Goal: Task Accomplishment & Management: Manage account settings

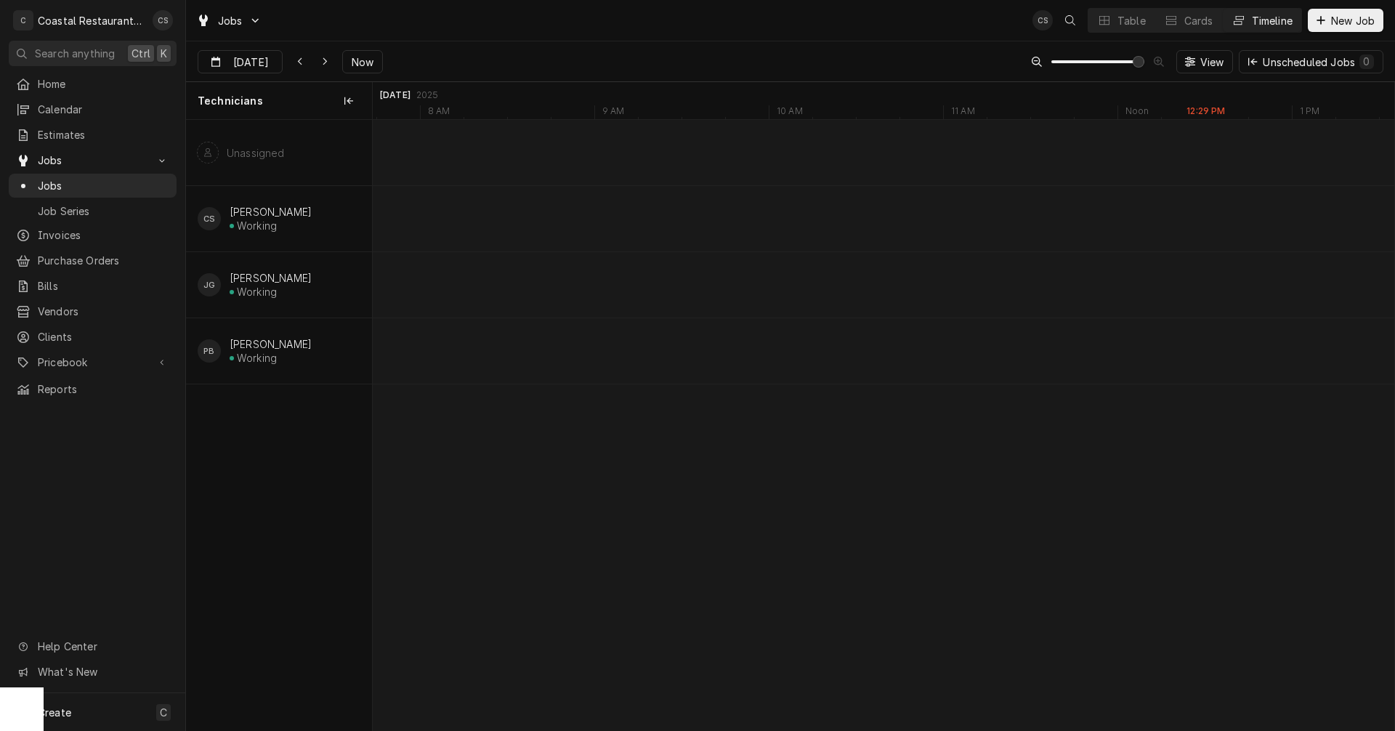
scroll to position [0, 20272]
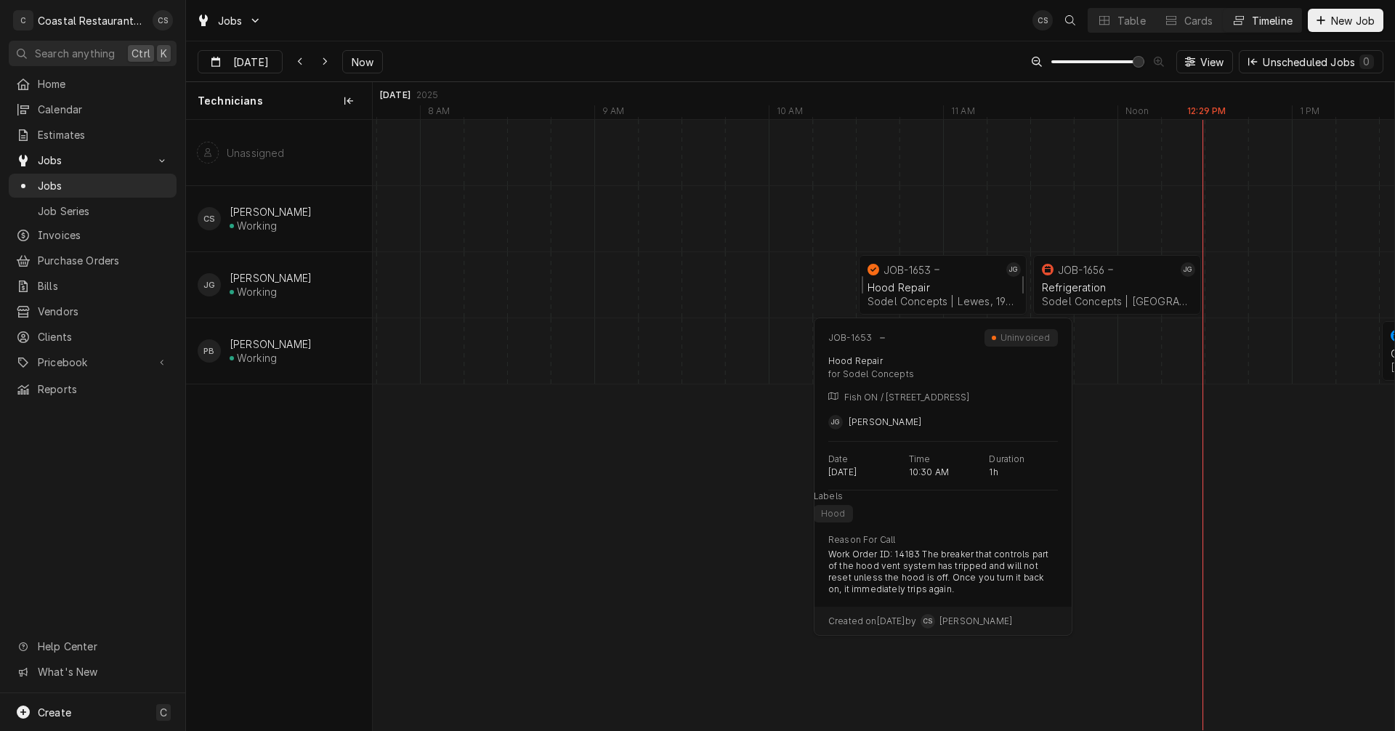
click at [952, 277] on div "JOB-1653" at bounding box center [934, 269] width 138 height 17
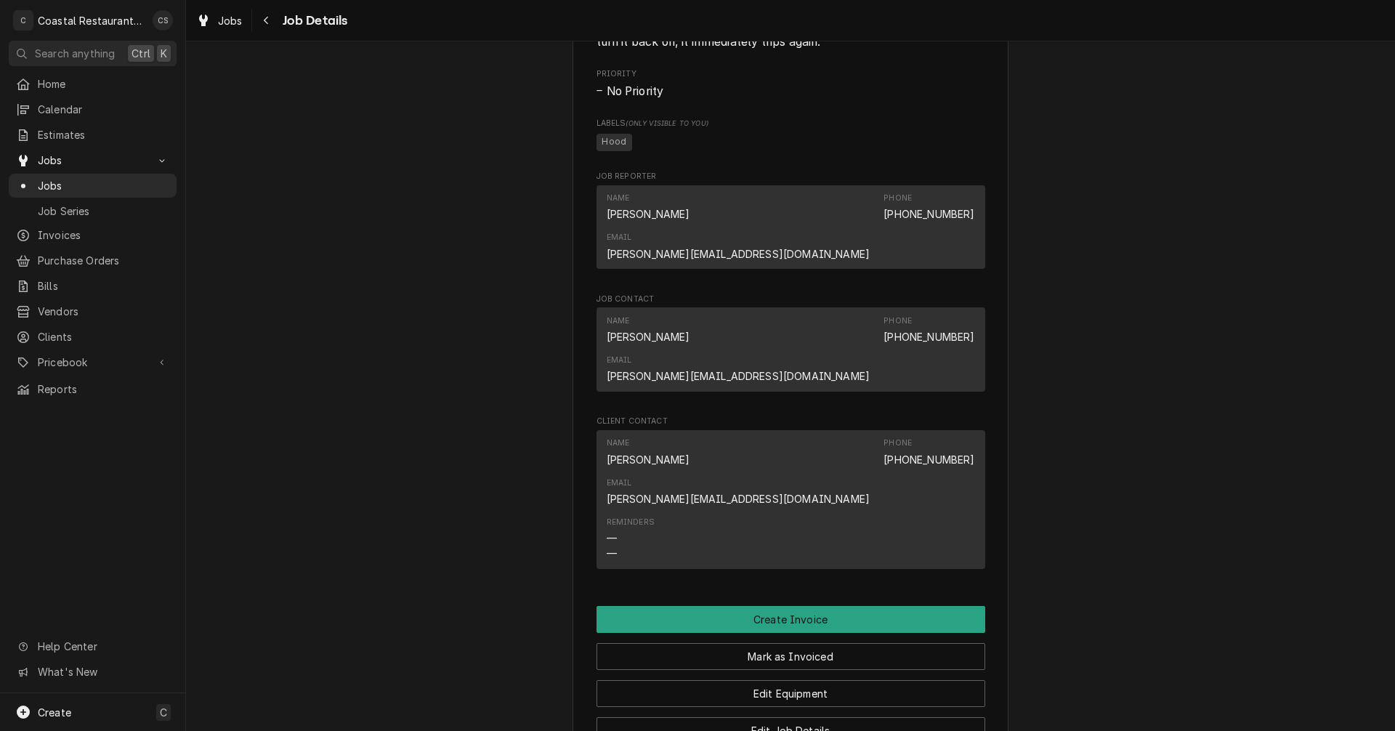
scroll to position [872, 0]
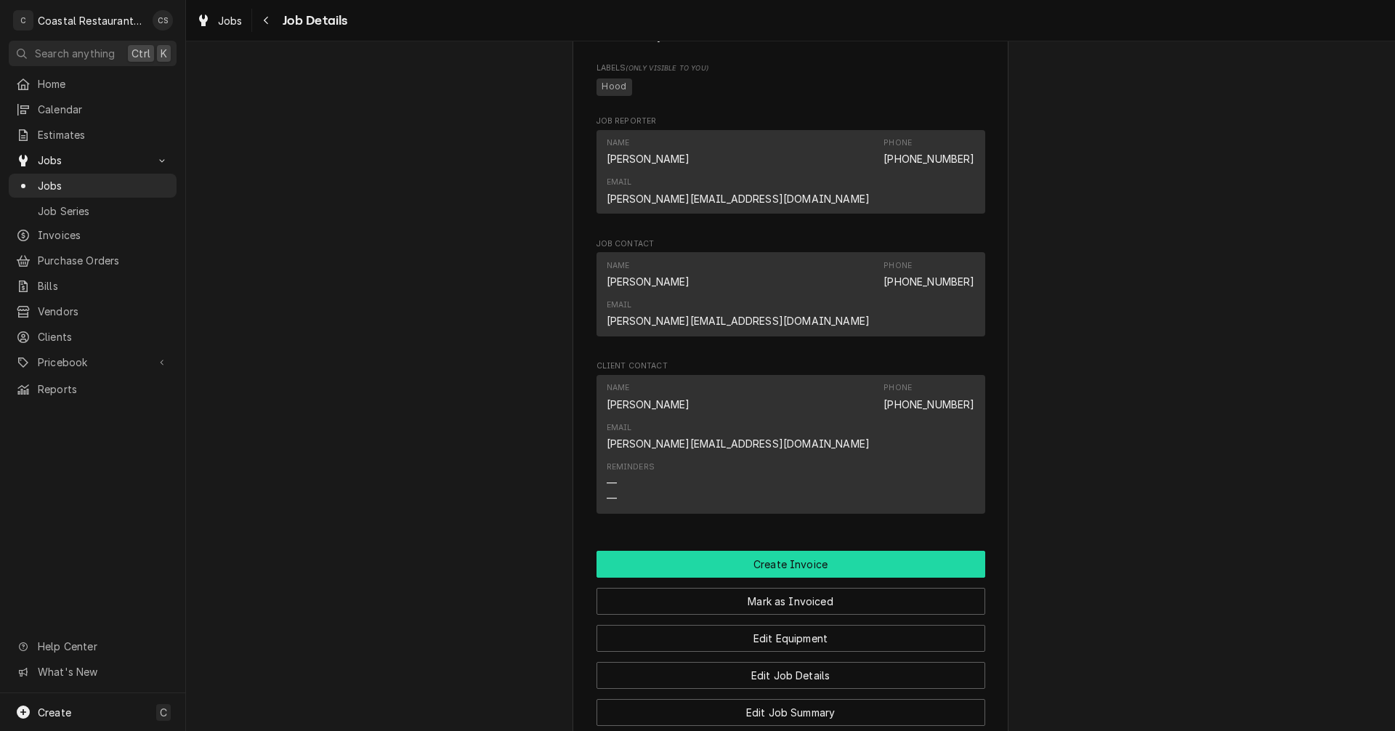
click at [784, 551] on button "Create Invoice" at bounding box center [791, 564] width 389 height 27
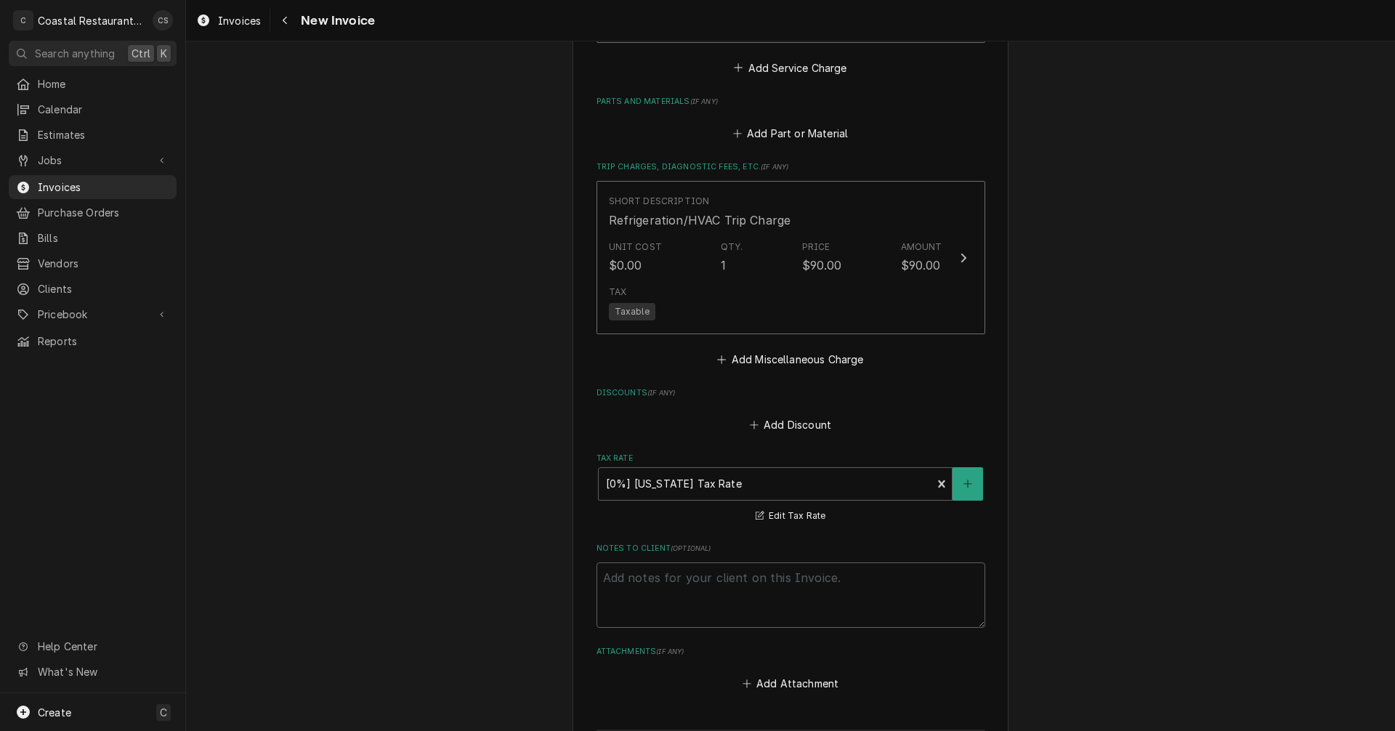
scroll to position [1796, 0]
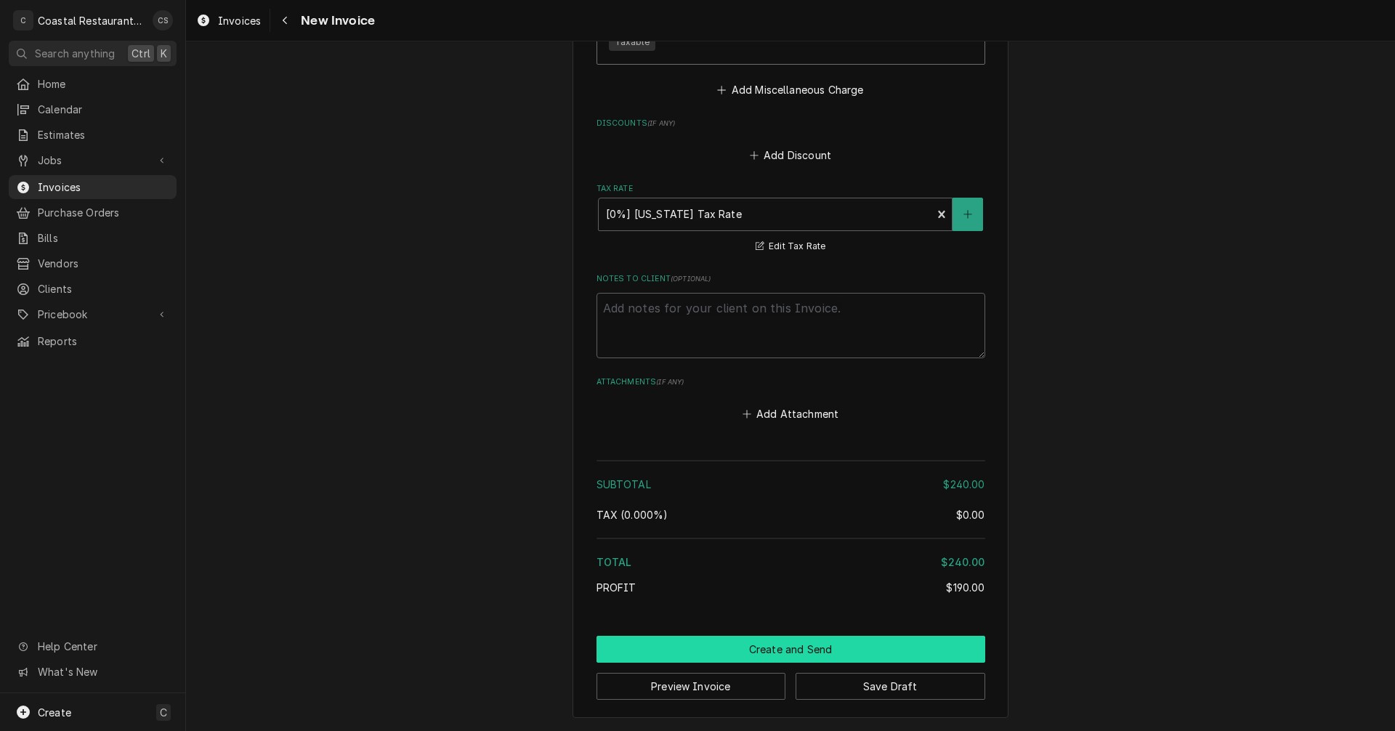
click at [786, 653] on button "Create and Send" at bounding box center [791, 649] width 389 height 27
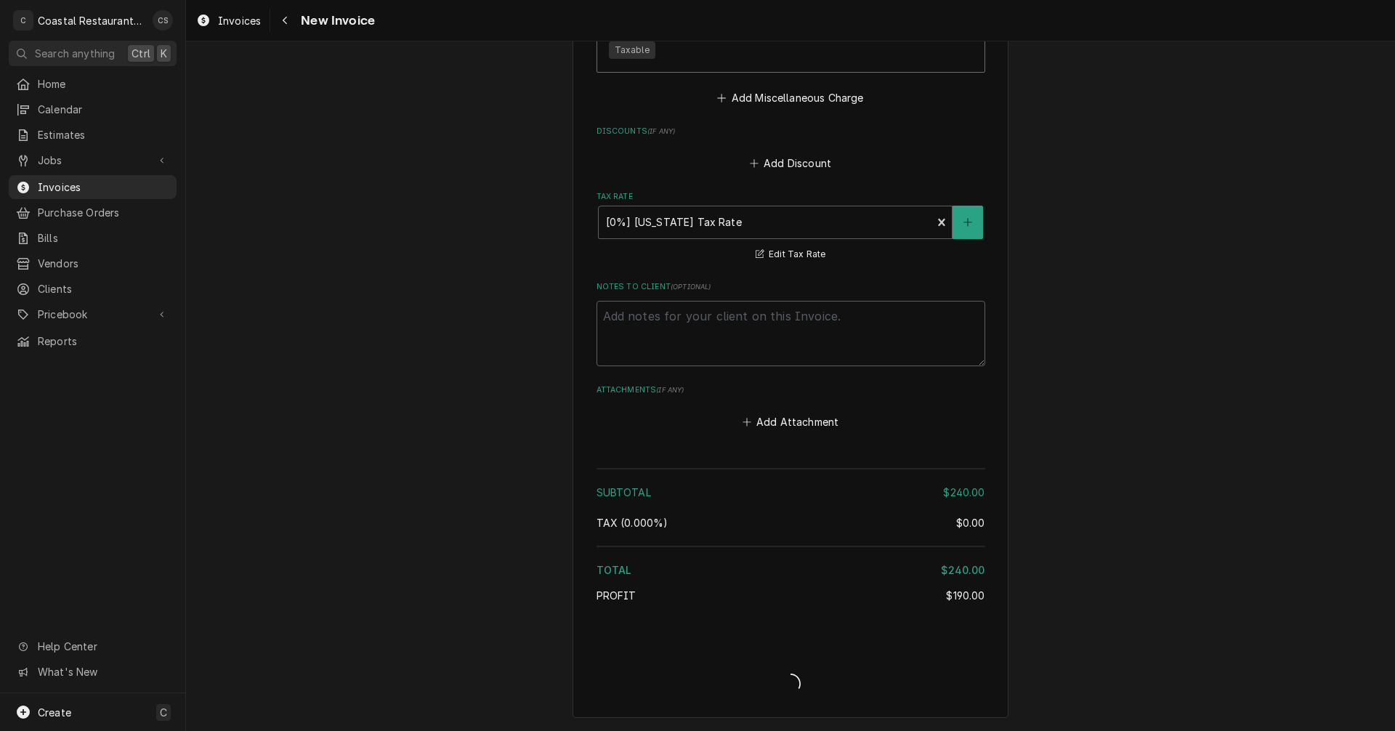
type textarea "x"
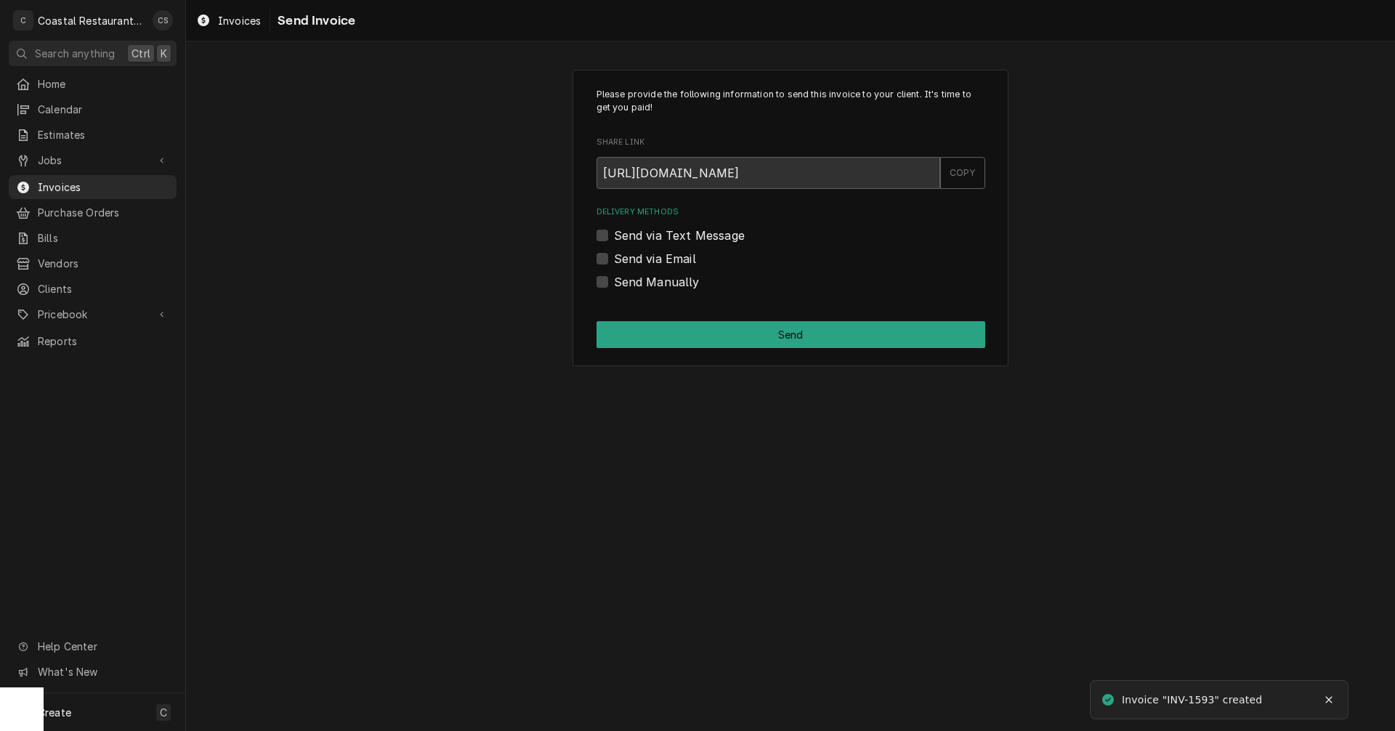
click at [614, 259] on label "Send via Email" at bounding box center [655, 258] width 82 height 17
click at [614, 259] on input "Send via Email" at bounding box center [808, 266] width 389 height 32
checkbox input "true"
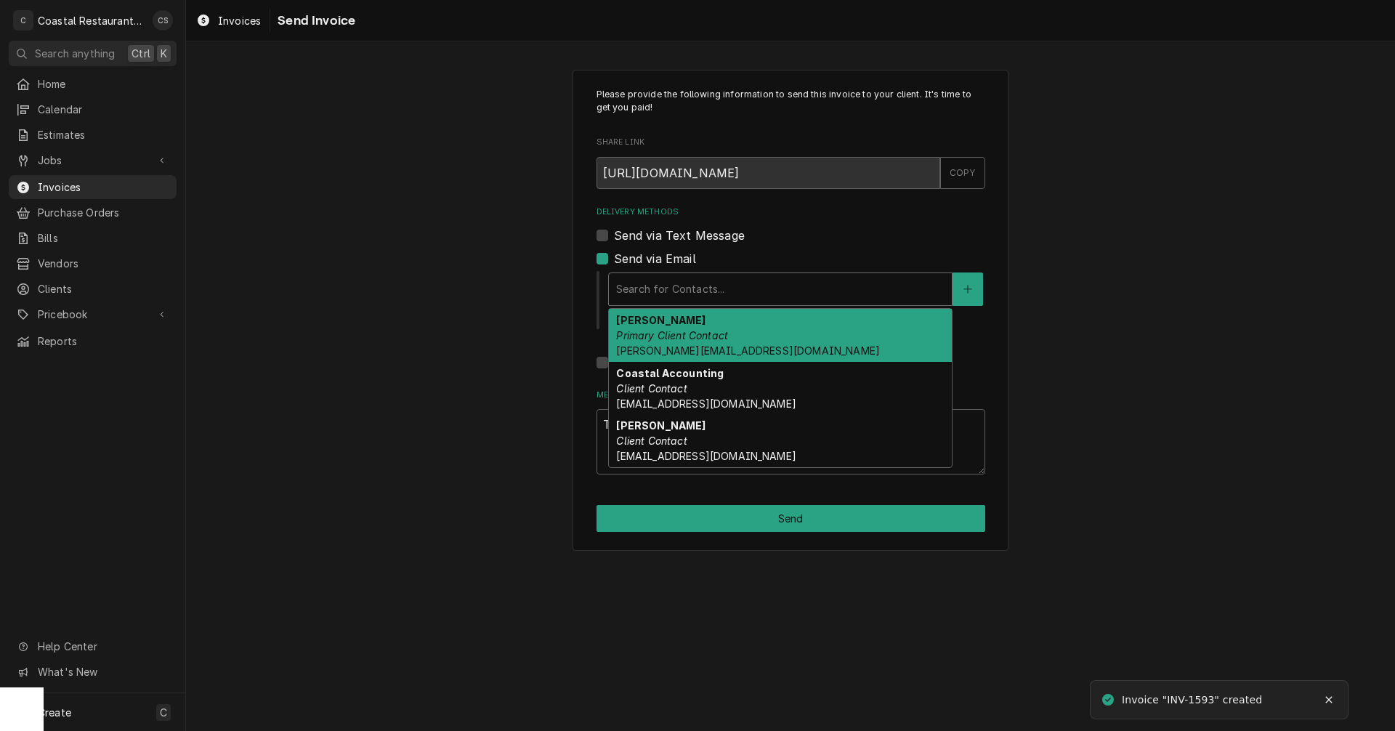
click at [638, 292] on div "Delivery Methods" at bounding box center [780, 289] width 328 height 26
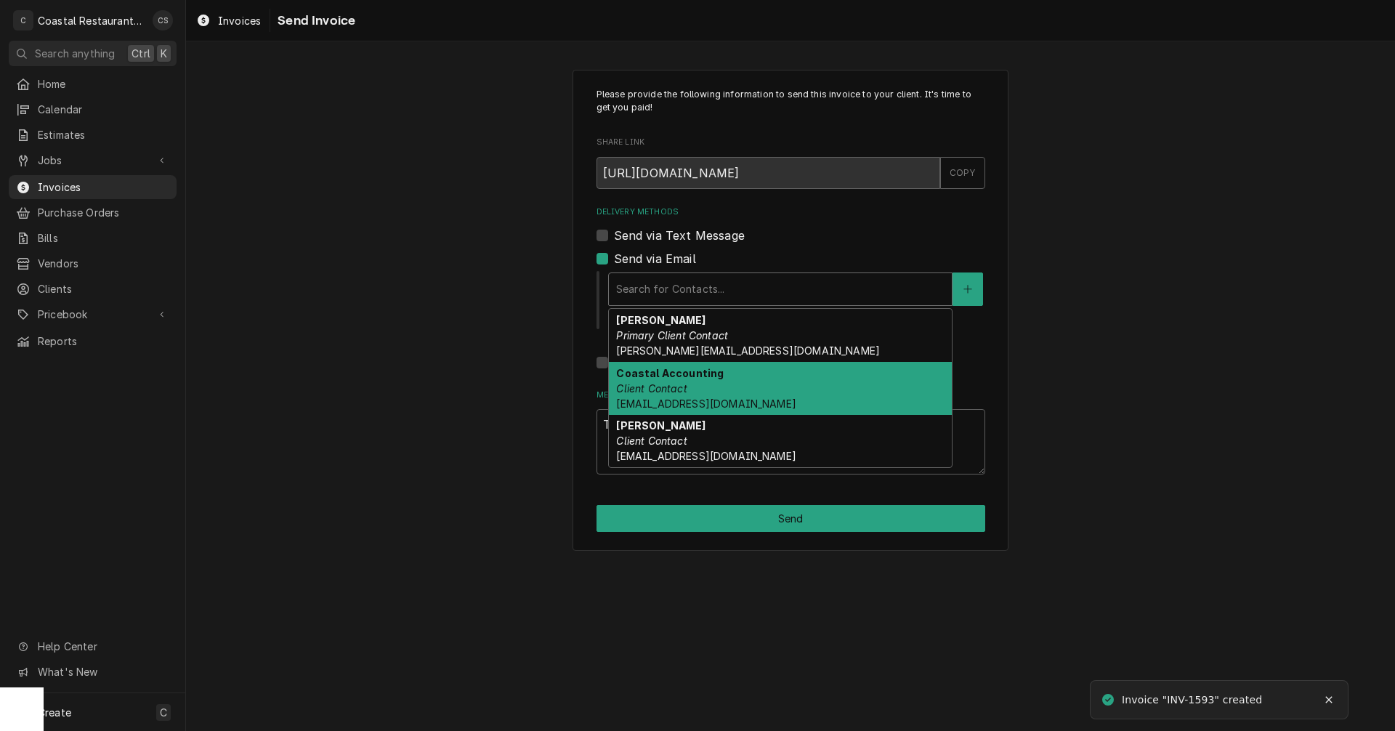
click at [663, 392] on em "Client Contact" at bounding box center [651, 388] width 70 height 12
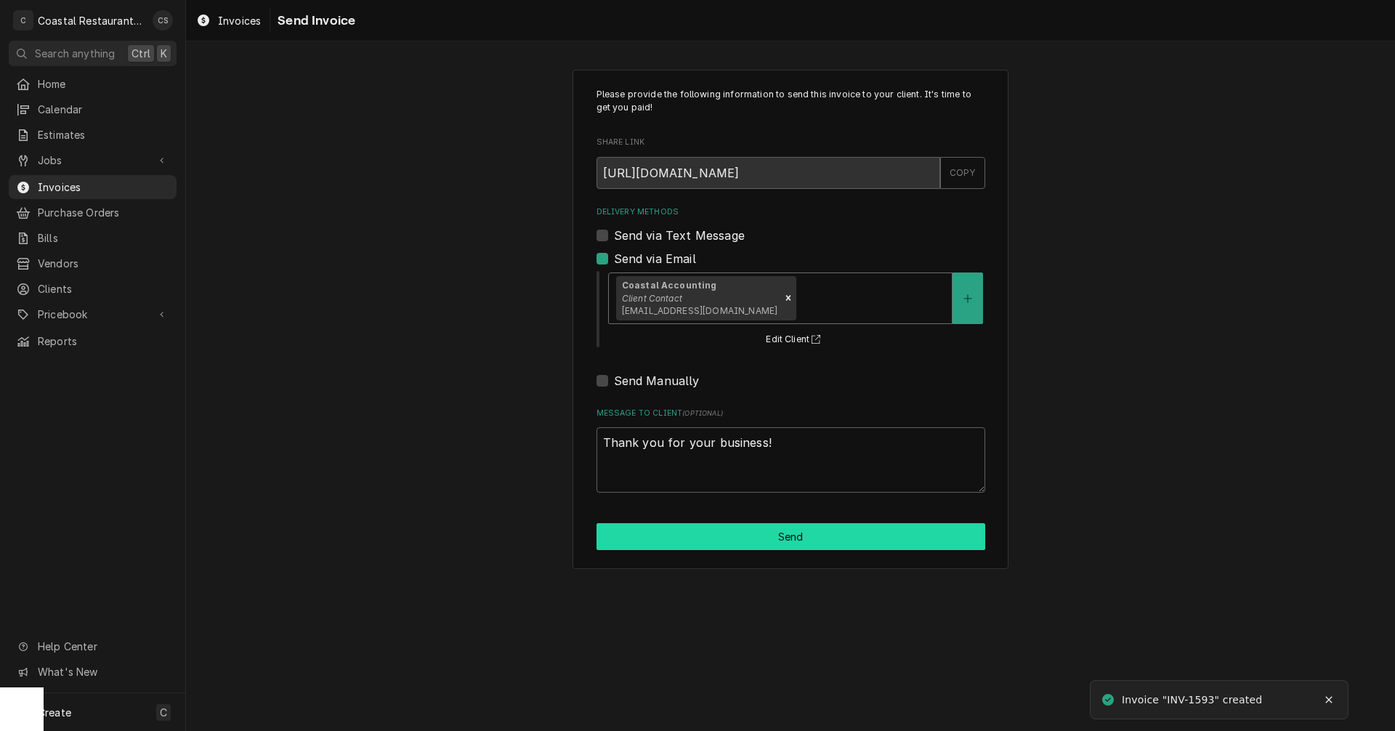
click at [770, 535] on button "Send" at bounding box center [791, 536] width 389 height 27
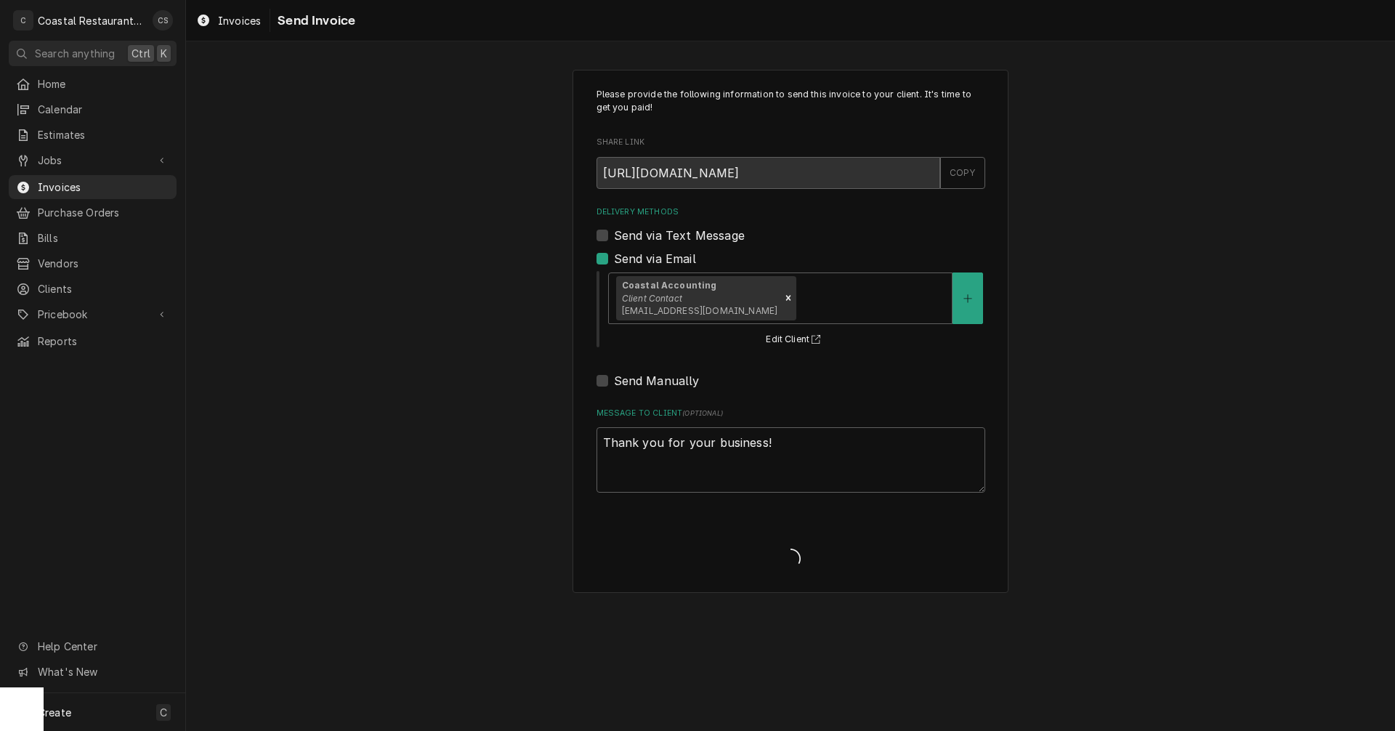
type textarea "x"
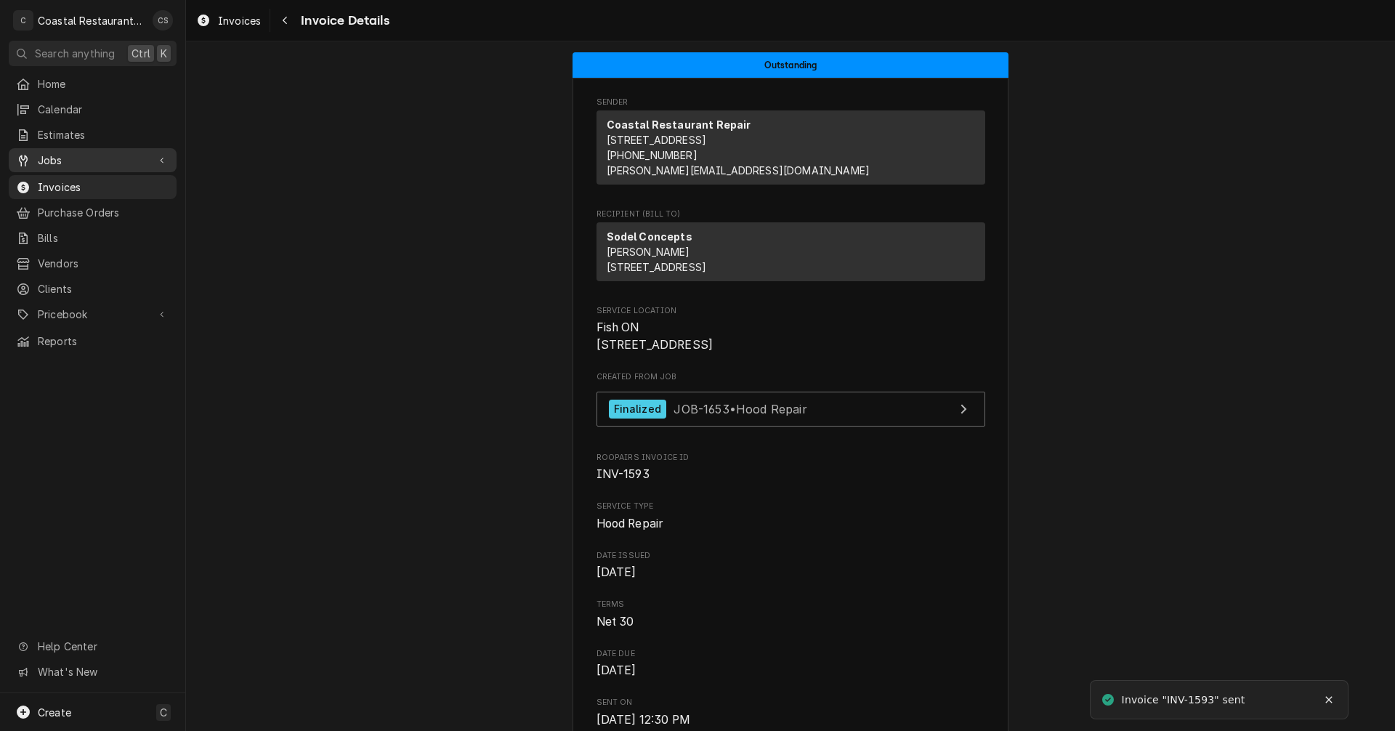
click at [70, 153] on span "Jobs" at bounding box center [93, 160] width 110 height 15
click at [81, 179] on span "Jobs" at bounding box center [104, 185] width 132 height 15
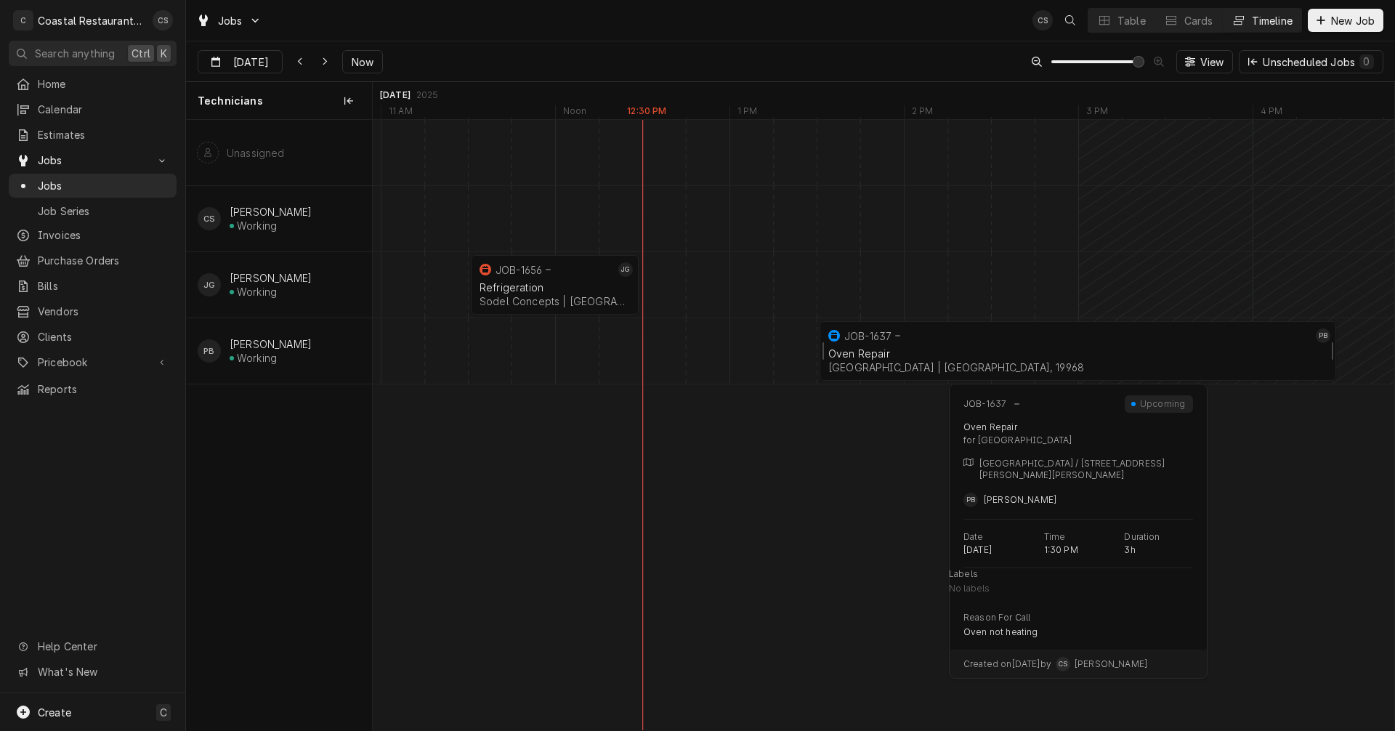
click at [905, 337] on div "JOB-1637" at bounding box center [1069, 335] width 487 height 17
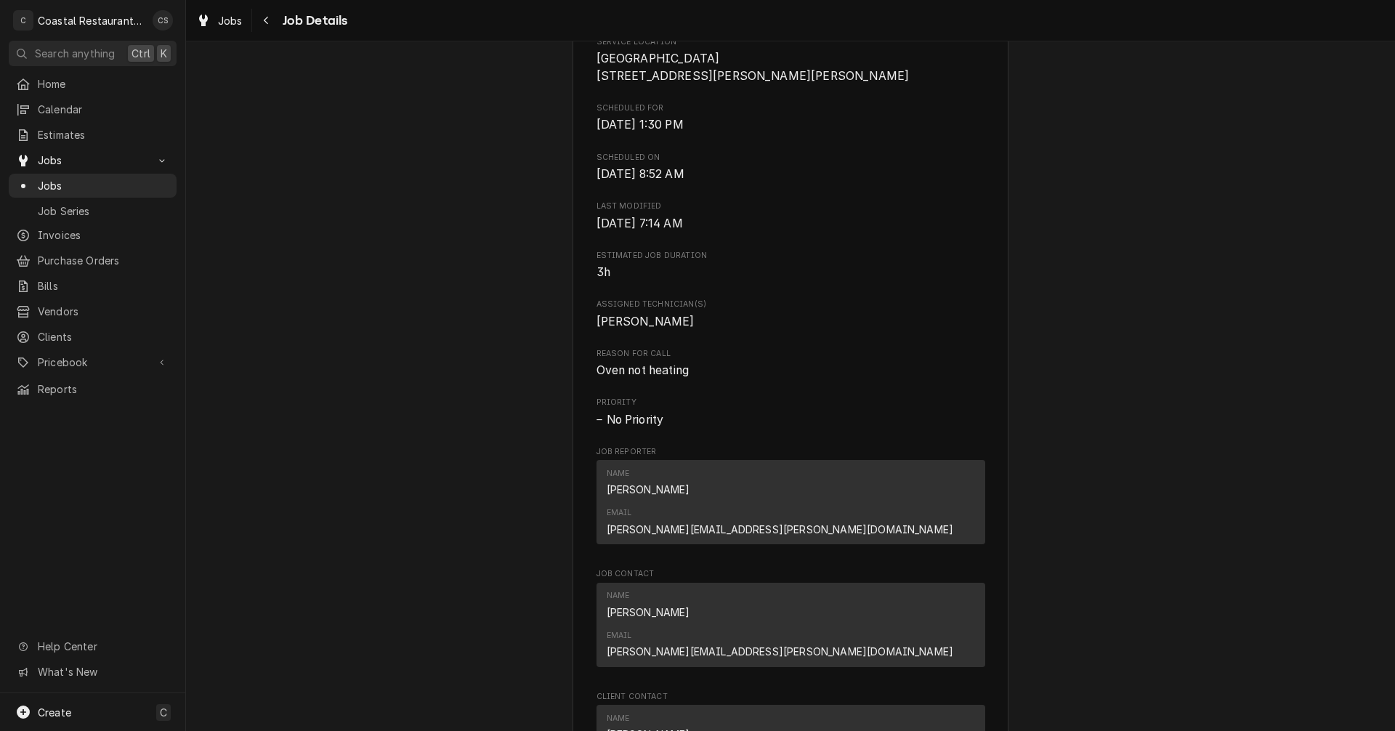
scroll to position [799, 0]
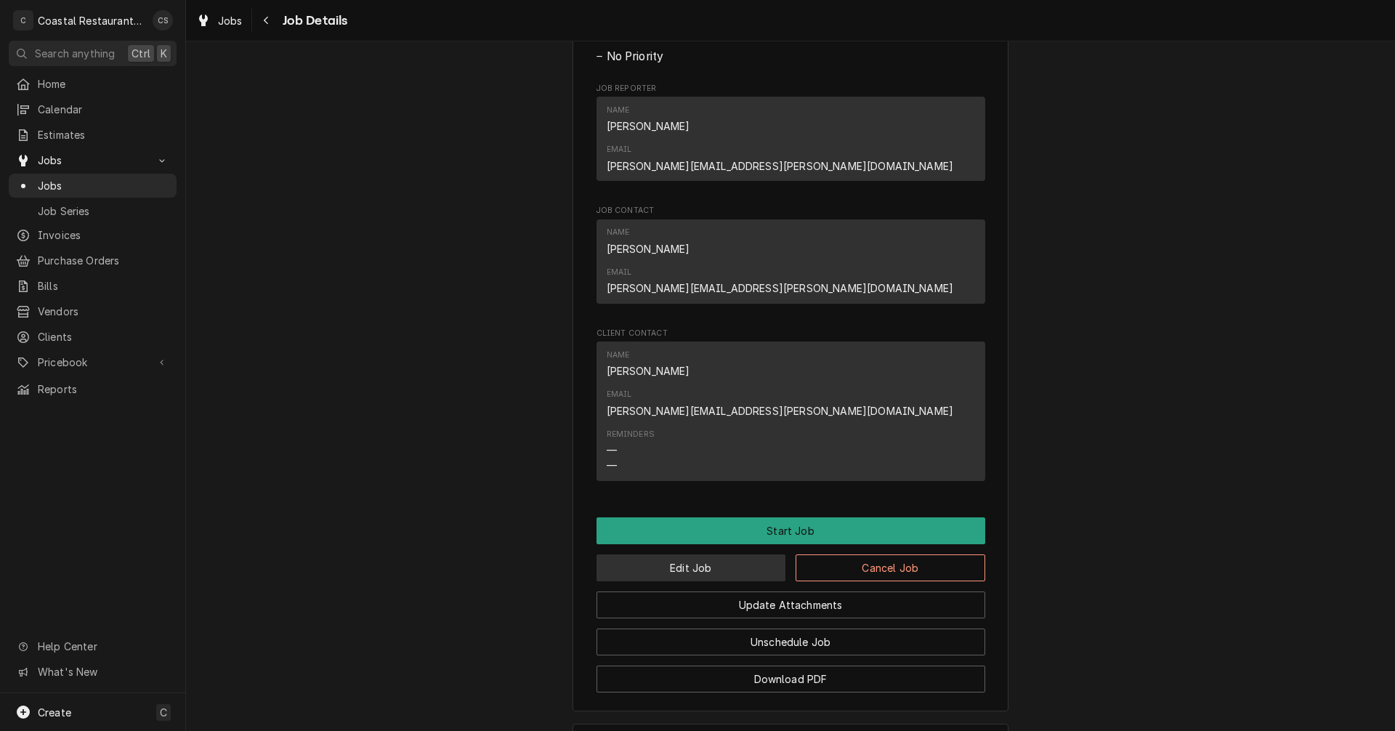
click at [728, 554] on button "Edit Job" at bounding box center [692, 567] width 190 height 27
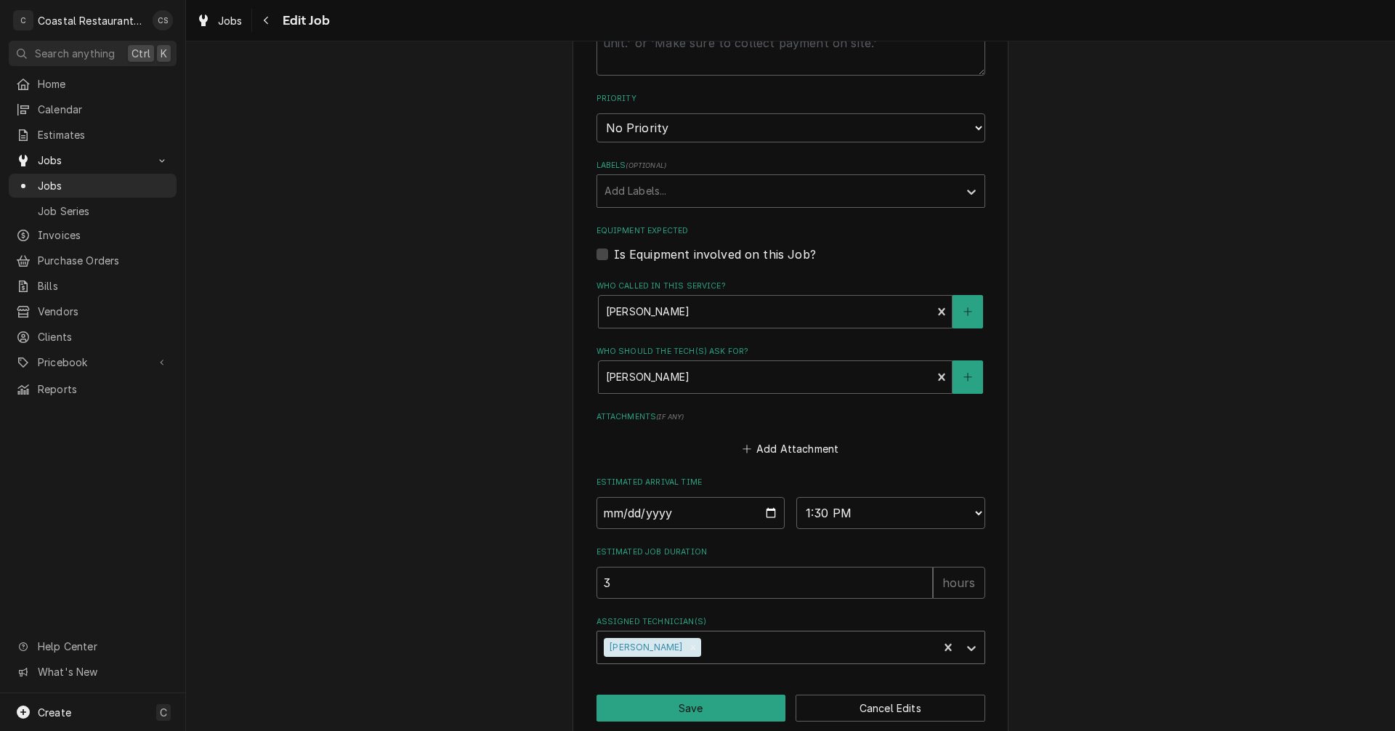
scroll to position [653, 0]
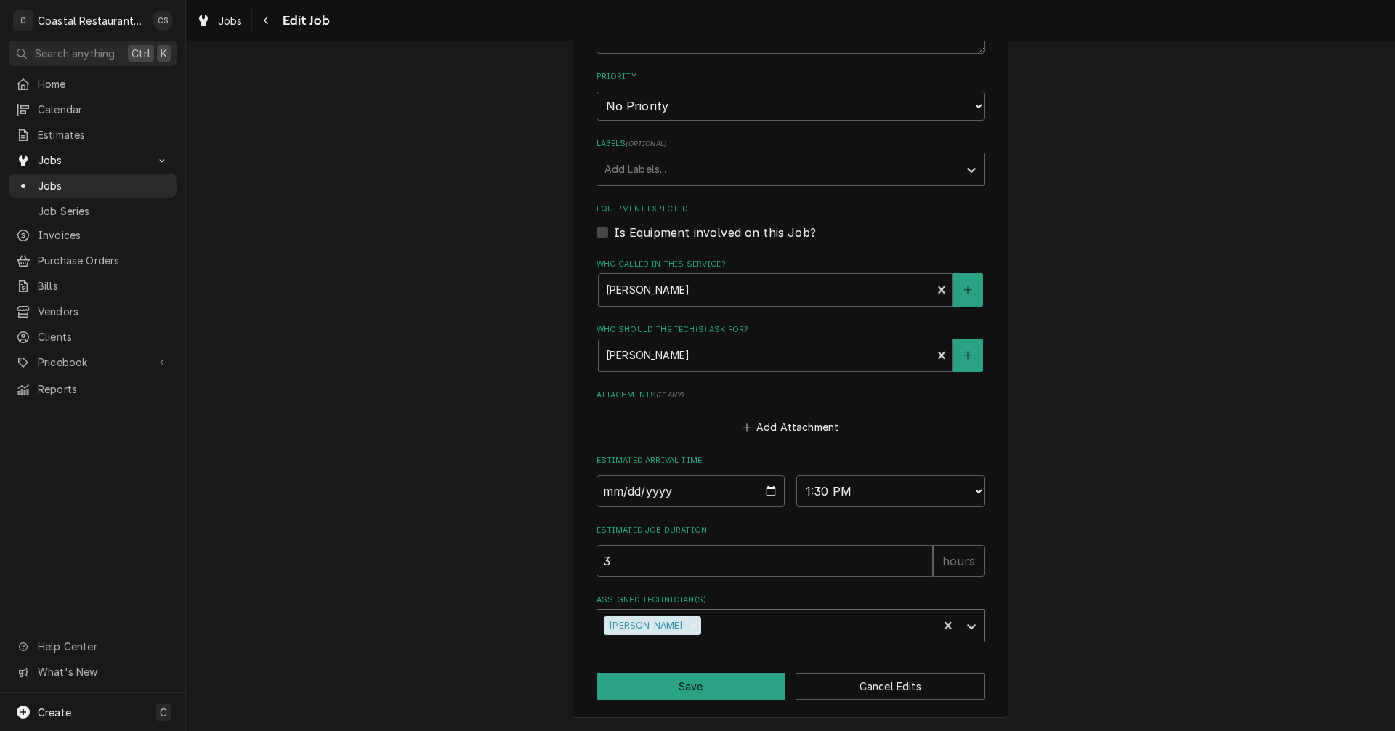
click at [709, 616] on div "Assigned Technician(s)" at bounding box center [817, 626] width 227 height 26
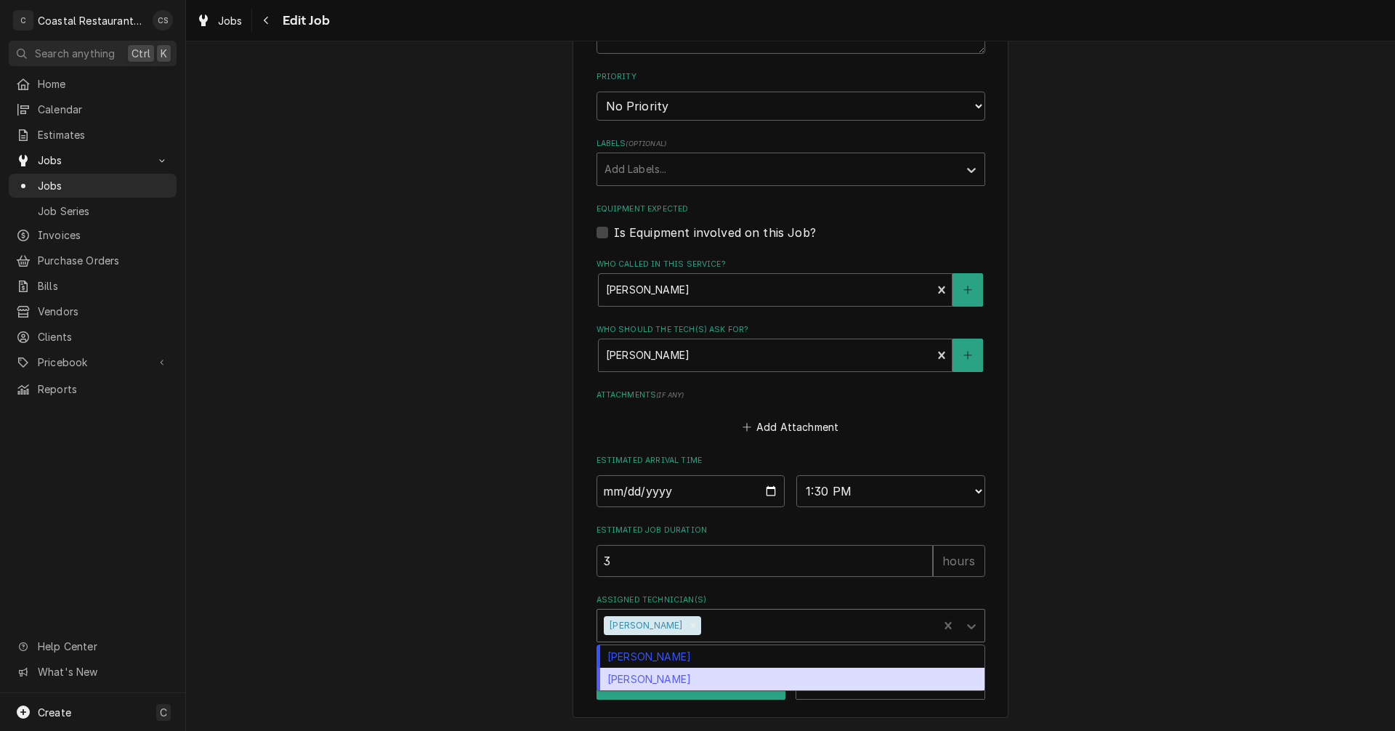
click at [683, 685] on div "[PERSON_NAME]" at bounding box center [790, 679] width 387 height 23
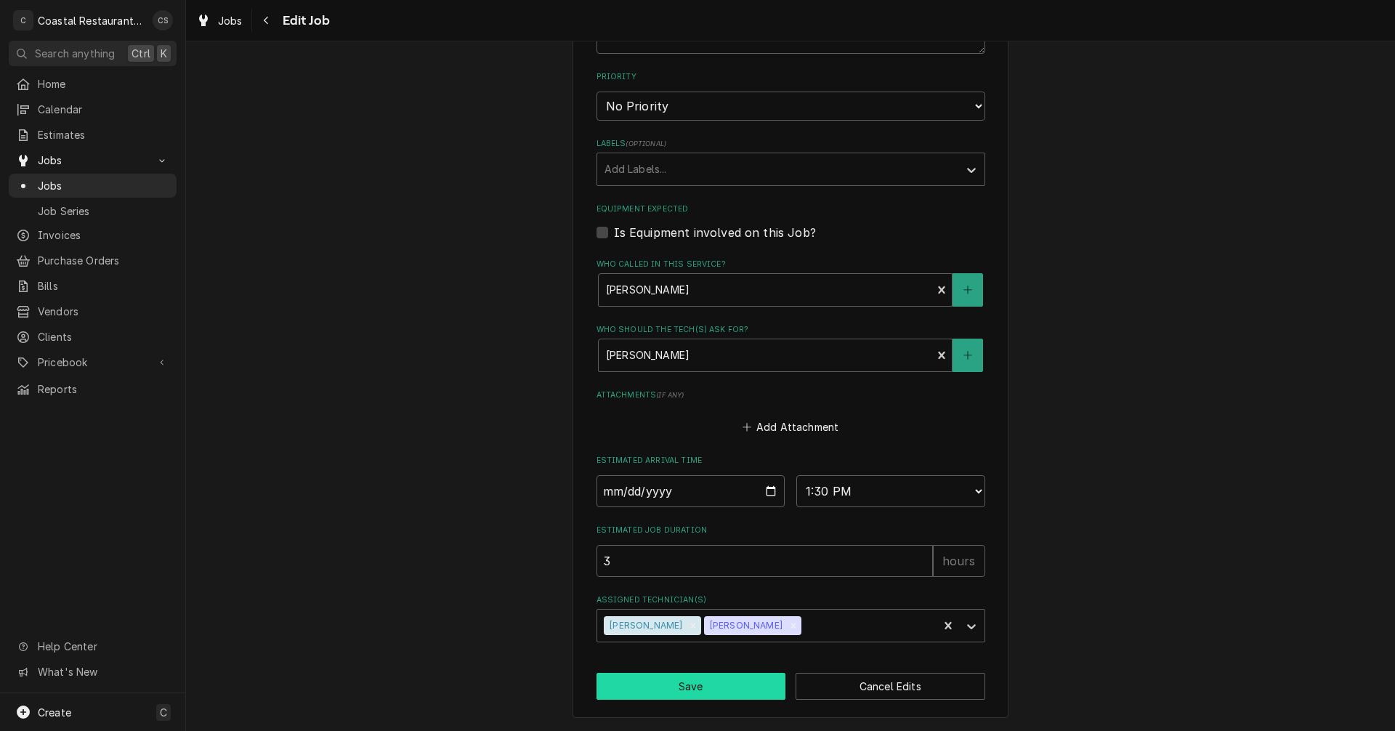
click at [685, 689] on button "Save" at bounding box center [692, 686] width 190 height 27
type textarea "x"
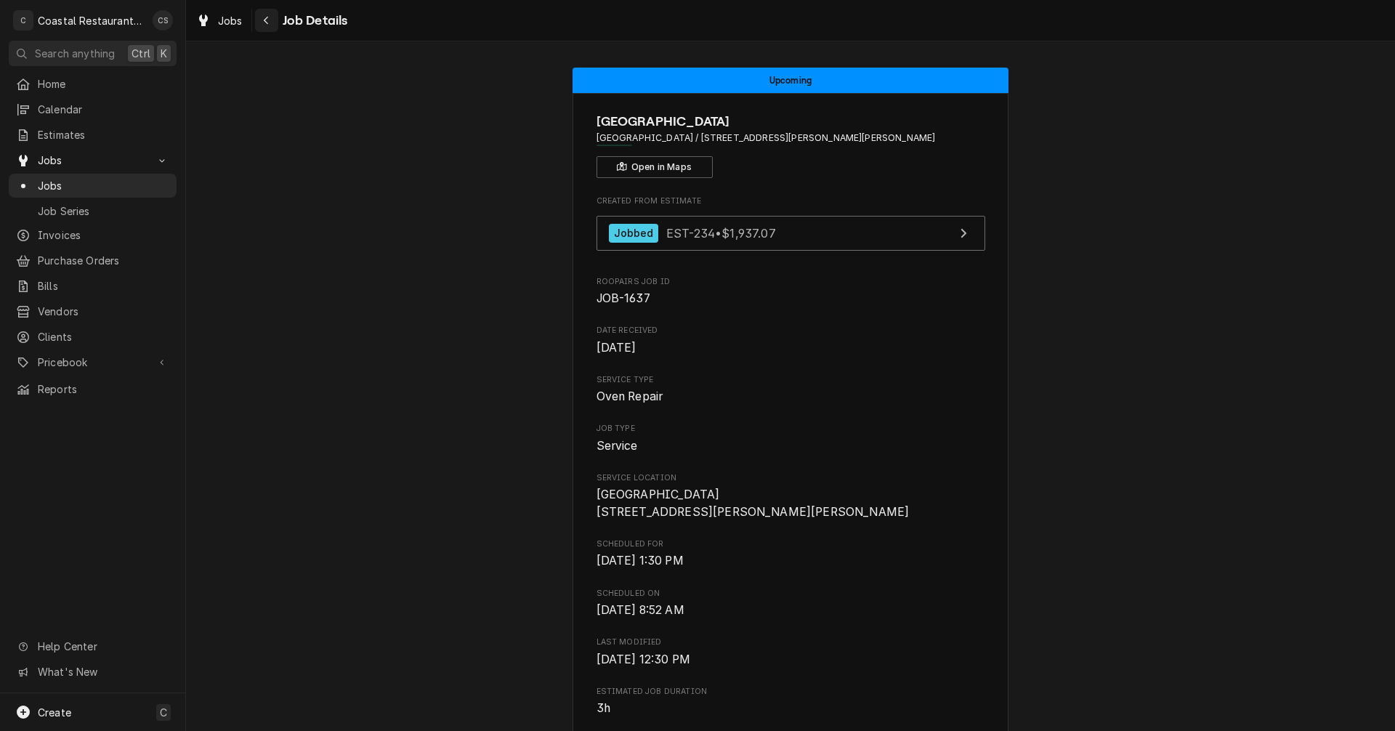
drag, startPoint x: 264, startPoint y: 15, endPoint x: 271, endPoint y: 17, distance: 7.8
click at [264, 15] on div "Navigate back" at bounding box center [266, 20] width 15 height 15
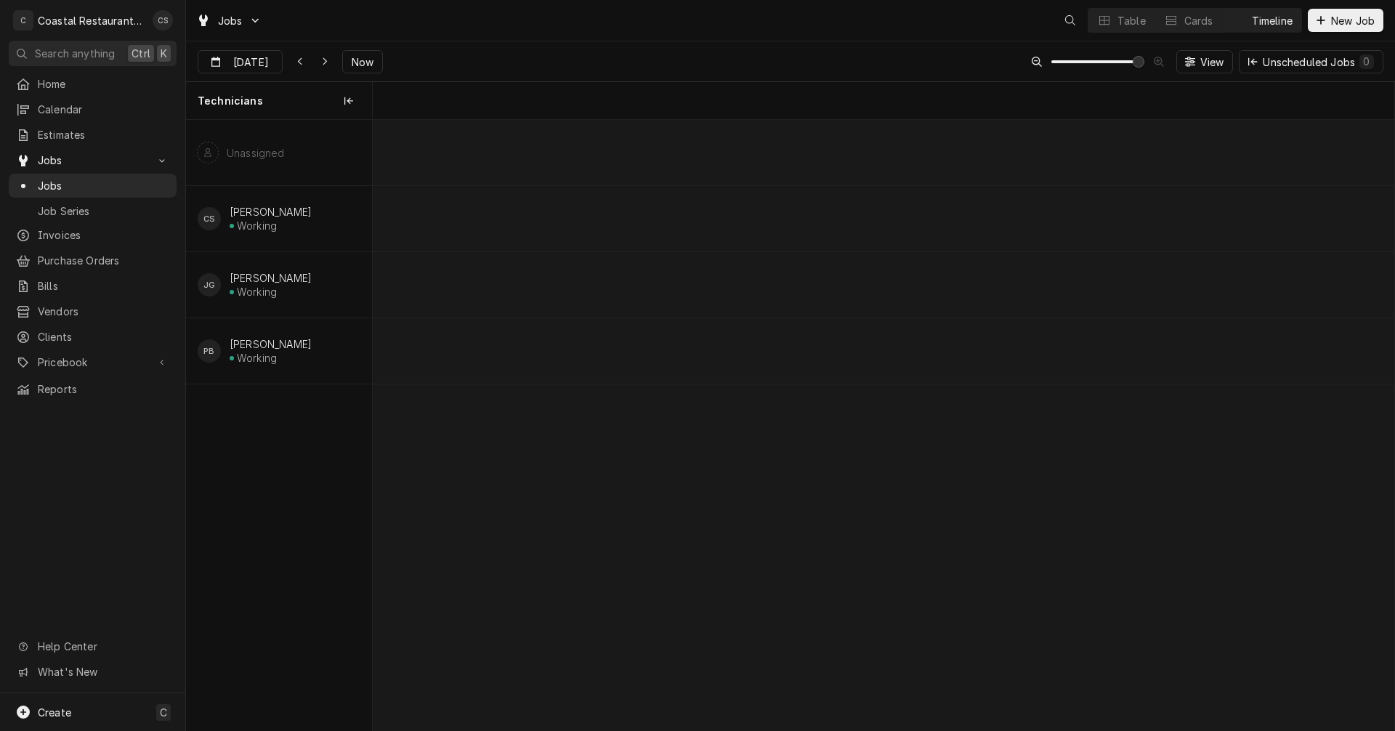
scroll to position [0, 20267]
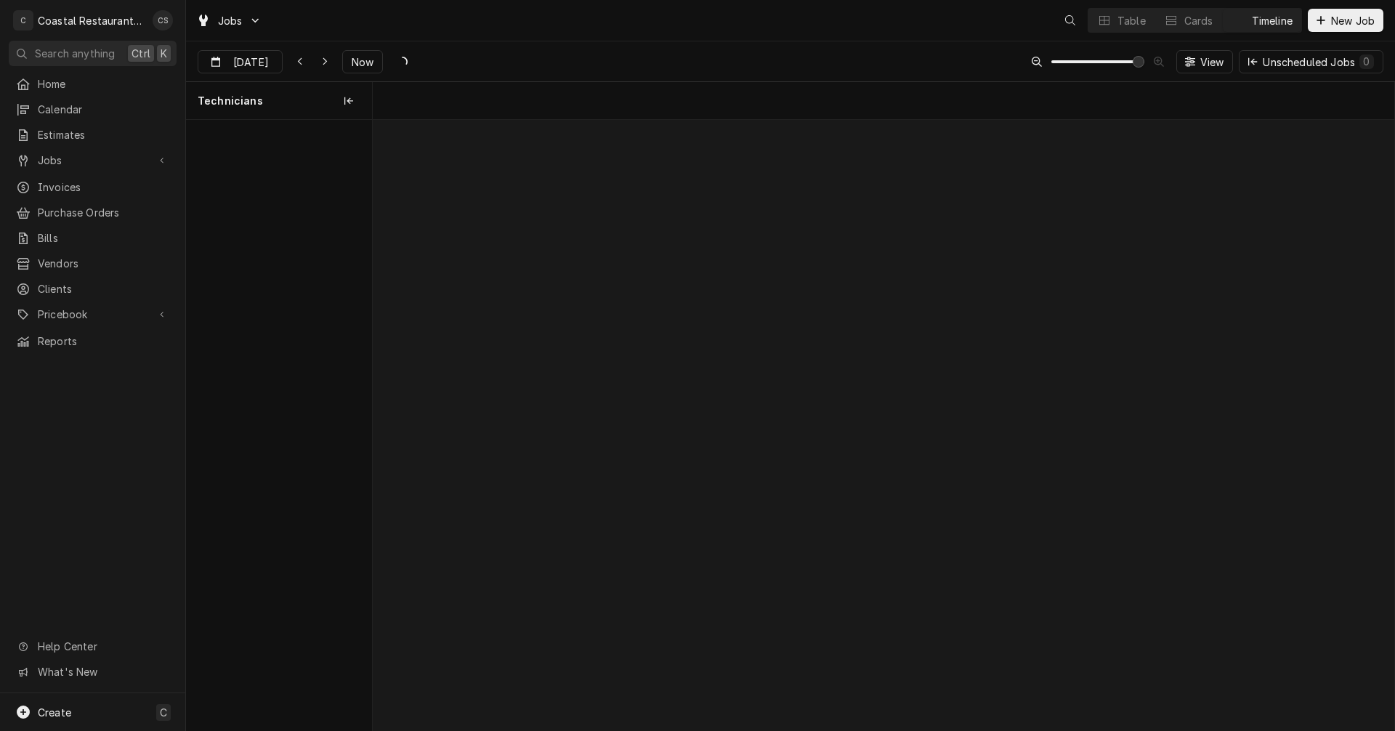
scroll to position [0, 20267]
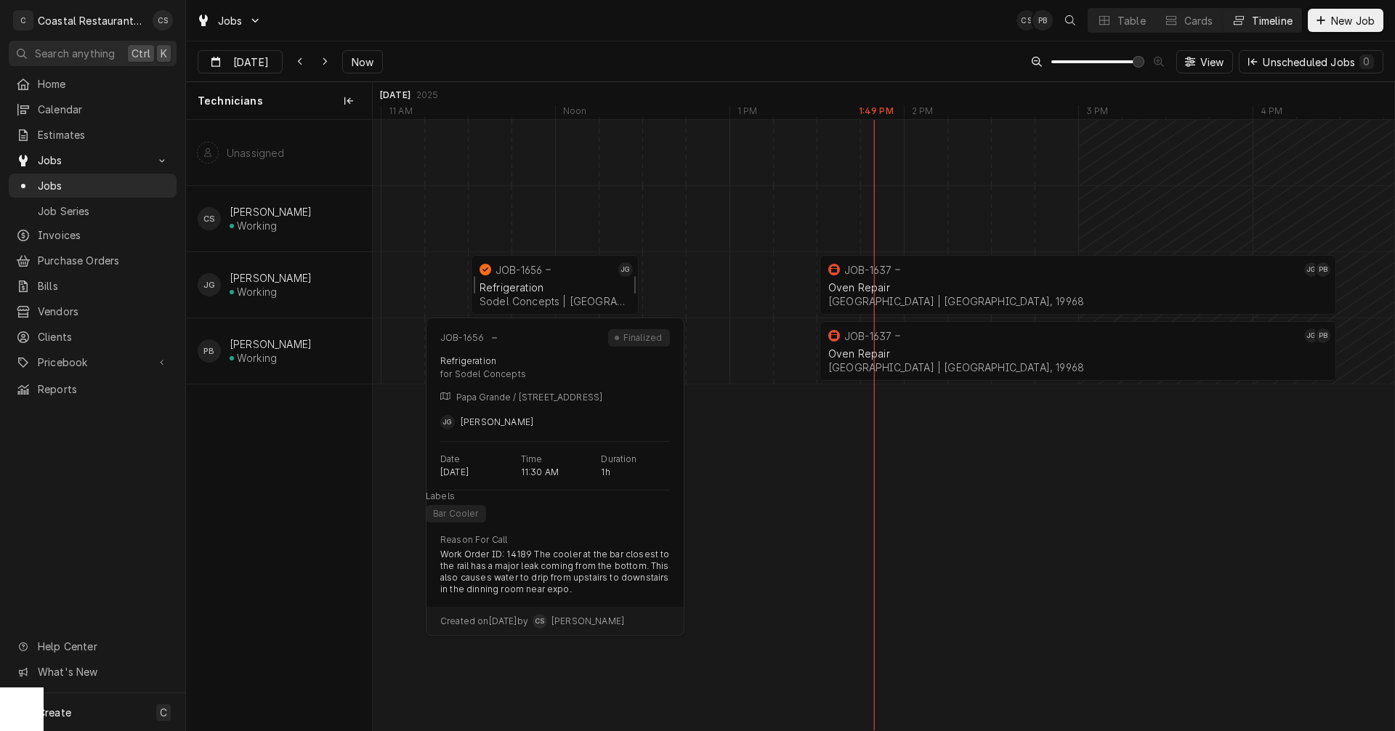
click at [538, 288] on div "Refrigeration" at bounding box center [555, 287] width 150 height 12
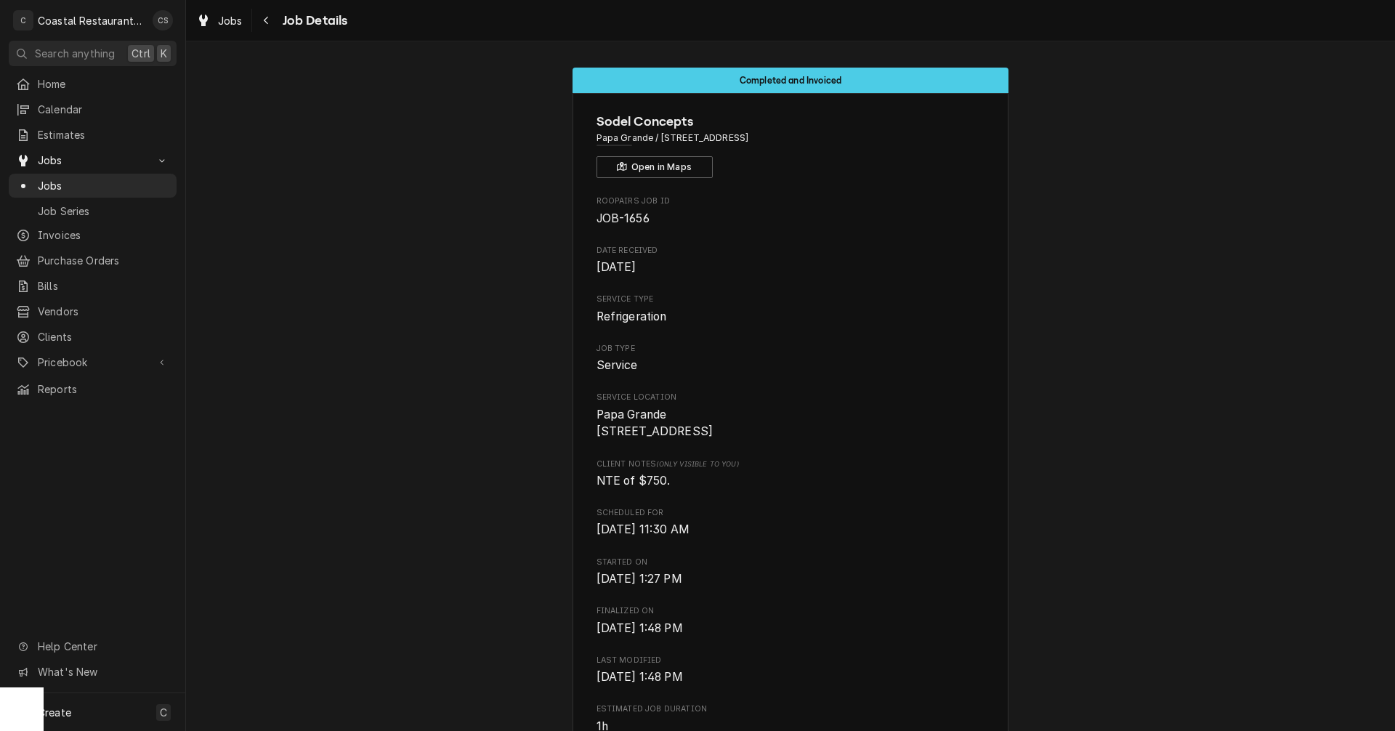
scroll to position [218, 0]
